Goal: Navigation & Orientation: Find specific page/section

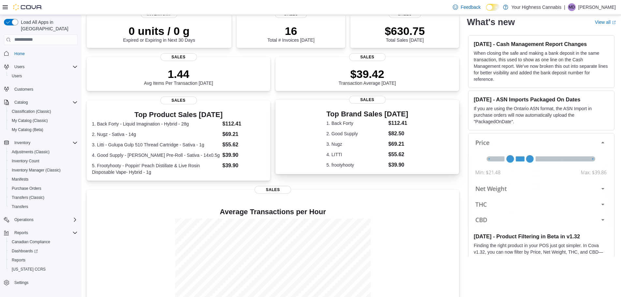
scroll to position [79, 0]
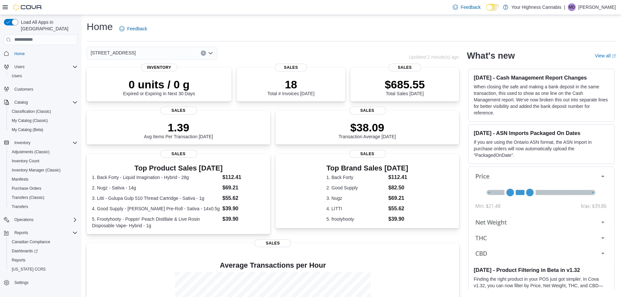
click at [167, 52] on div "[STREET_ADDRESS]" at bounding box center [152, 53] width 130 height 13
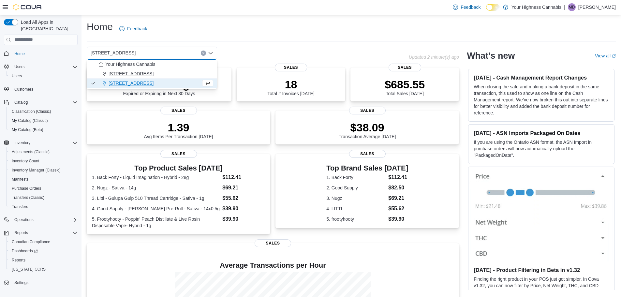
click at [154, 76] on span "415 Exmouth Street, Unit 104" at bounding box center [131, 73] width 45 height 7
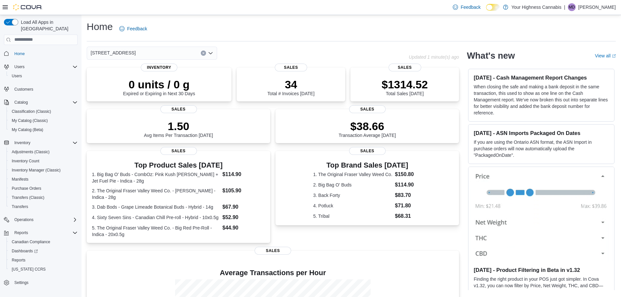
click at [184, 54] on div "415 Exmouth Street, Unit 104" at bounding box center [152, 53] width 130 height 13
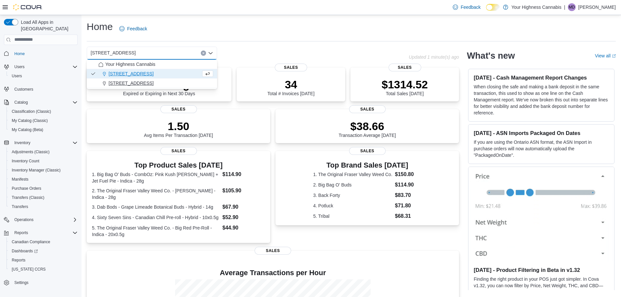
click at [165, 84] on div "[STREET_ADDRESS]" at bounding box center [156, 83] width 115 height 7
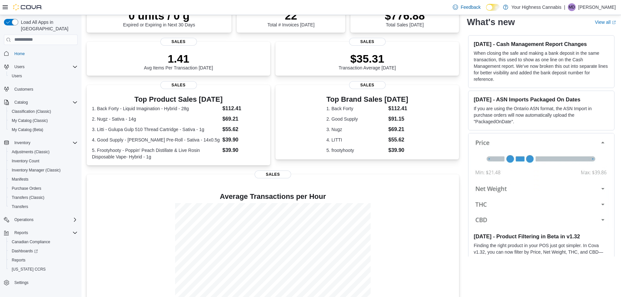
scroll to position [79, 0]
